Goal: Check status: Check status

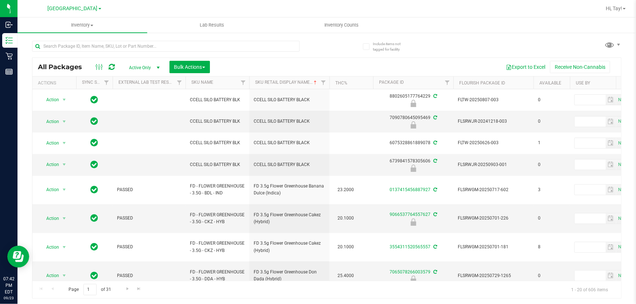
scroll to position [0, 69]
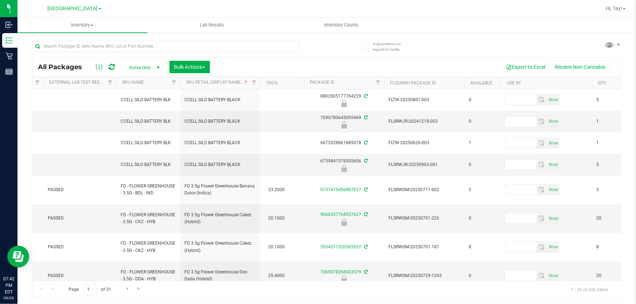
click at [53, 47] on input "text" at bounding box center [166, 46] width 268 height 11
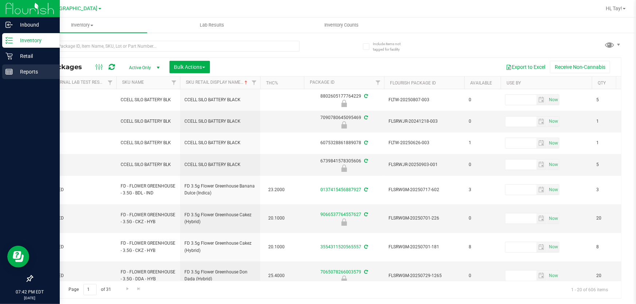
click at [19, 75] on p "Reports" at bounding box center [35, 71] width 44 height 9
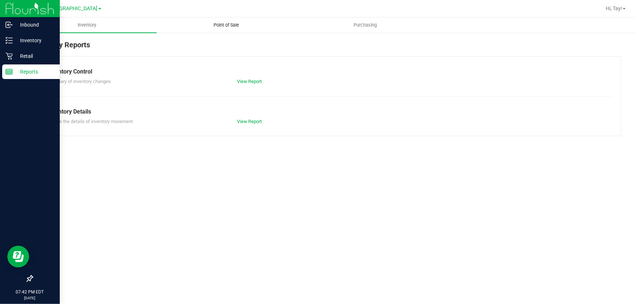
click at [228, 22] on span "Point of Sale" at bounding box center [226, 25] width 45 height 7
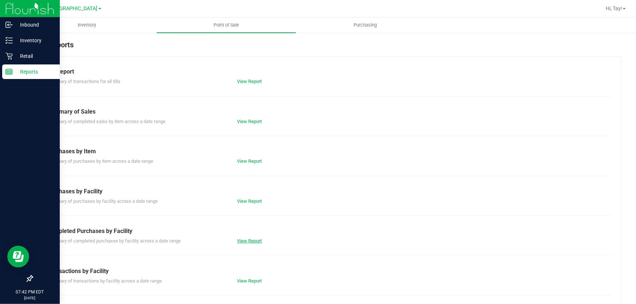
click at [249, 238] on link "View Report" at bounding box center [249, 240] width 25 height 5
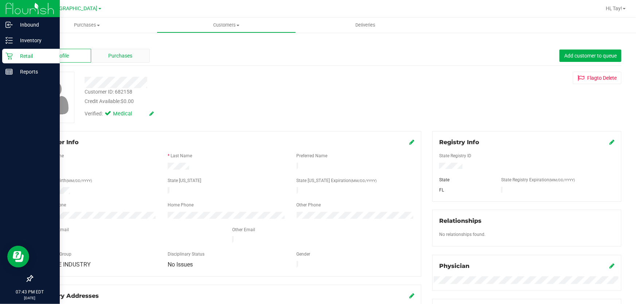
click at [126, 60] on div "Purchases" at bounding box center [120, 56] width 59 height 14
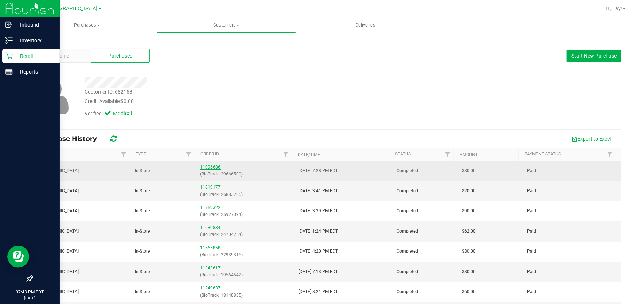
click at [212, 167] on link "11996686" at bounding box center [210, 167] width 20 height 5
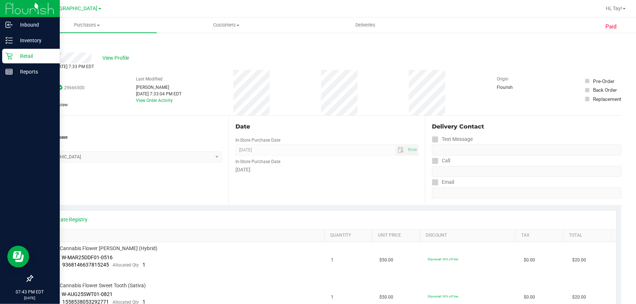
click at [14, 59] on p "Retail" at bounding box center [35, 56] width 44 height 9
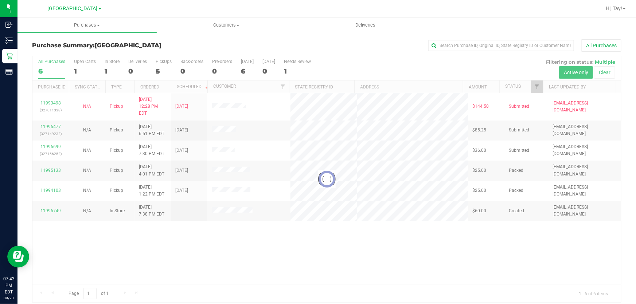
click at [373, 59] on div at bounding box center [326, 179] width 589 height 246
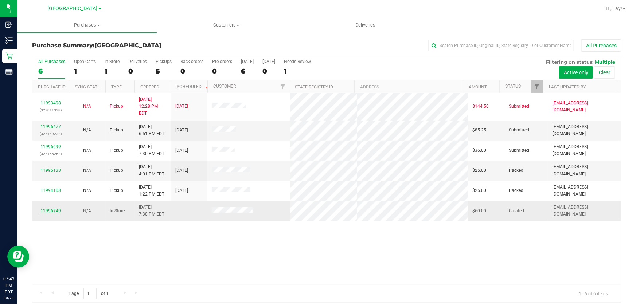
click at [55, 208] on link "11996749" at bounding box center [50, 210] width 20 height 5
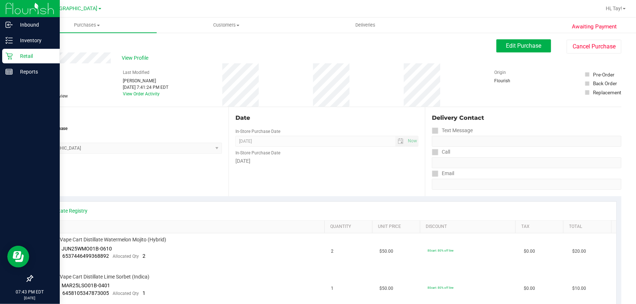
click at [15, 58] on p "Retail" at bounding box center [35, 56] width 44 height 9
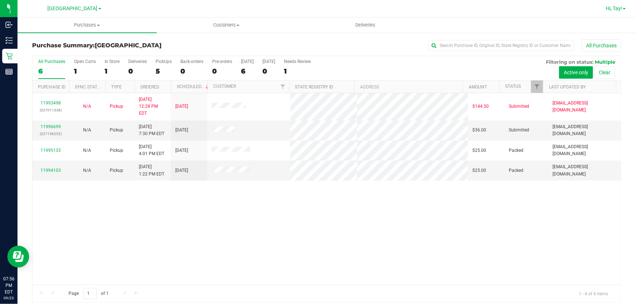
click at [612, 8] on span "Hi, Tay!" at bounding box center [614, 8] width 16 height 6
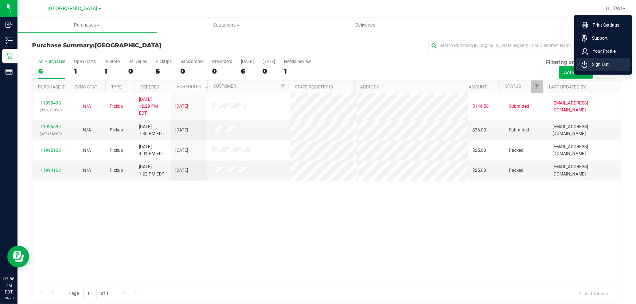
click at [593, 67] on span "Sign Out" at bounding box center [598, 64] width 21 height 7
